Goal: Information Seeking & Learning: Learn about a topic

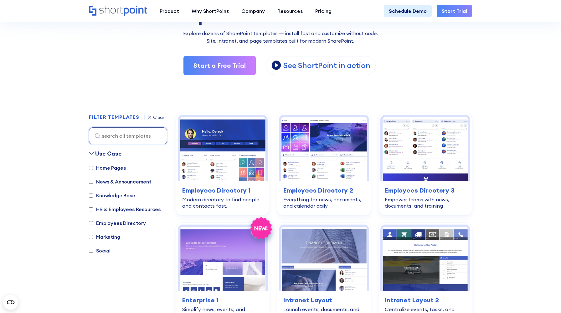
scroll to position [107, 0]
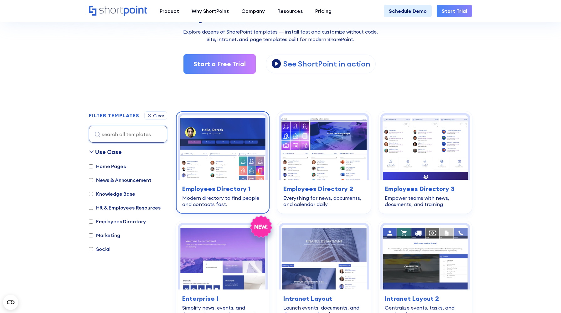
click at [203, 189] on h3 "Employees Directory 1" at bounding box center [222, 188] width 81 height 9
